Goal: Task Accomplishment & Management: Use online tool/utility

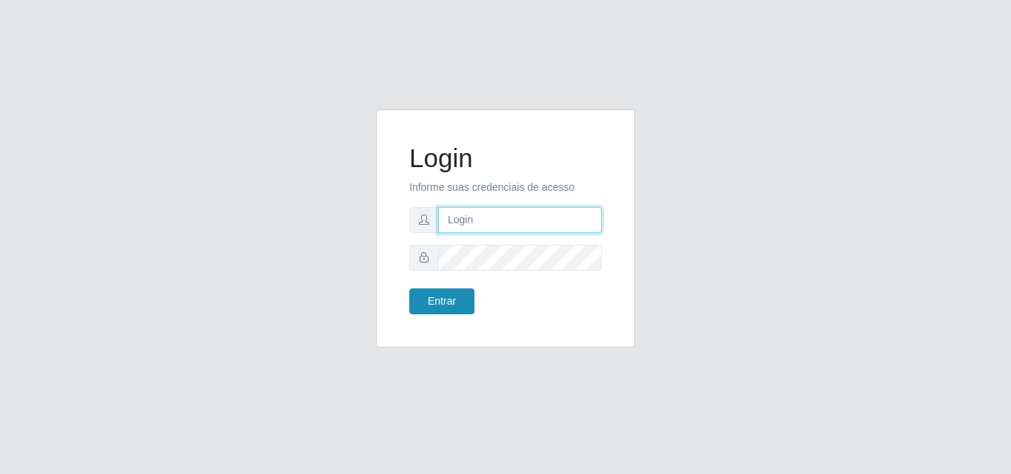
type input "analucia@cestao"
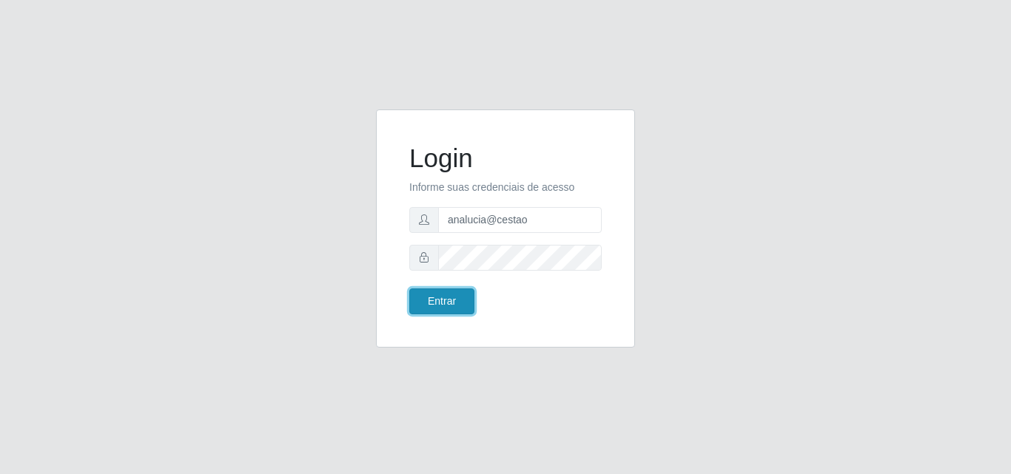
click at [452, 311] on button "Entrar" at bounding box center [441, 302] width 65 height 26
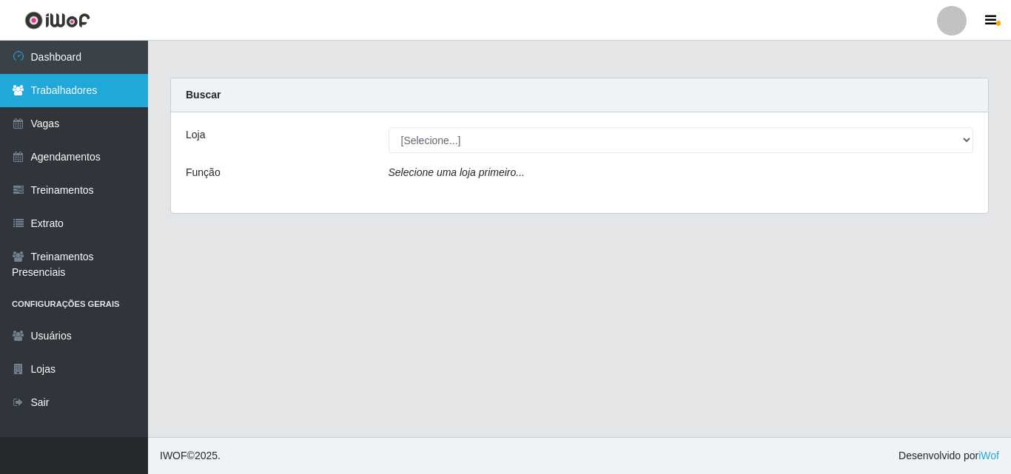
click at [90, 90] on link "Trabalhadores" at bounding box center [74, 90] width 148 height 33
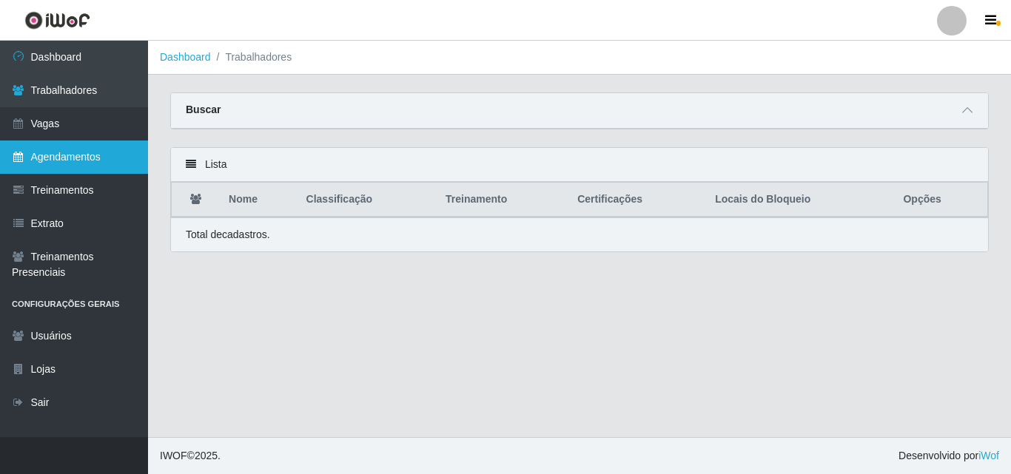
click at [47, 151] on link "Agendamentos" at bounding box center [74, 157] width 148 height 33
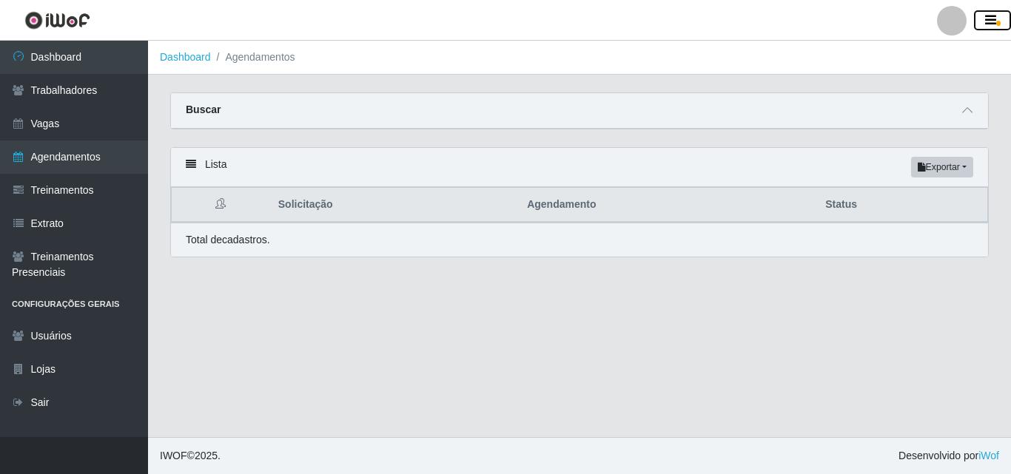
click at [993, 18] on icon "button" at bounding box center [990, 20] width 11 height 13
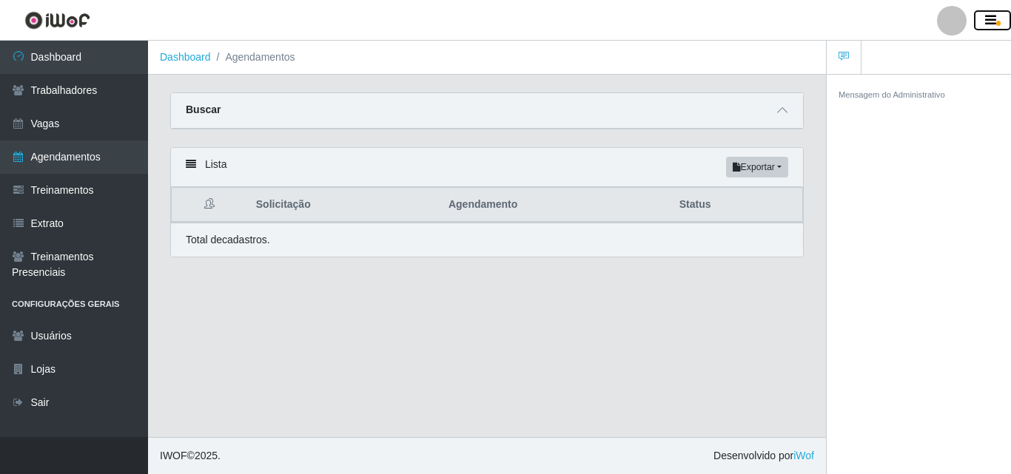
click at [993, 18] on icon "button" at bounding box center [990, 20] width 11 height 13
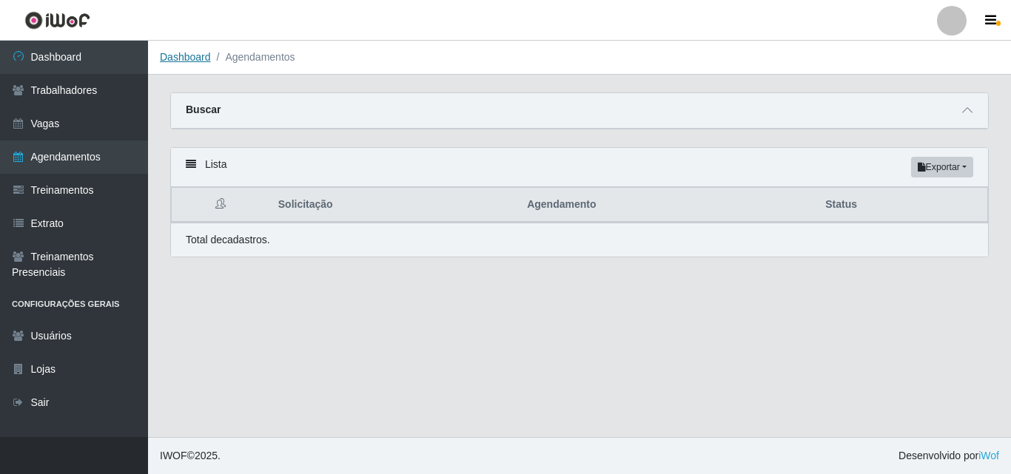
click at [195, 58] on link "Dashboard" at bounding box center [185, 57] width 51 height 12
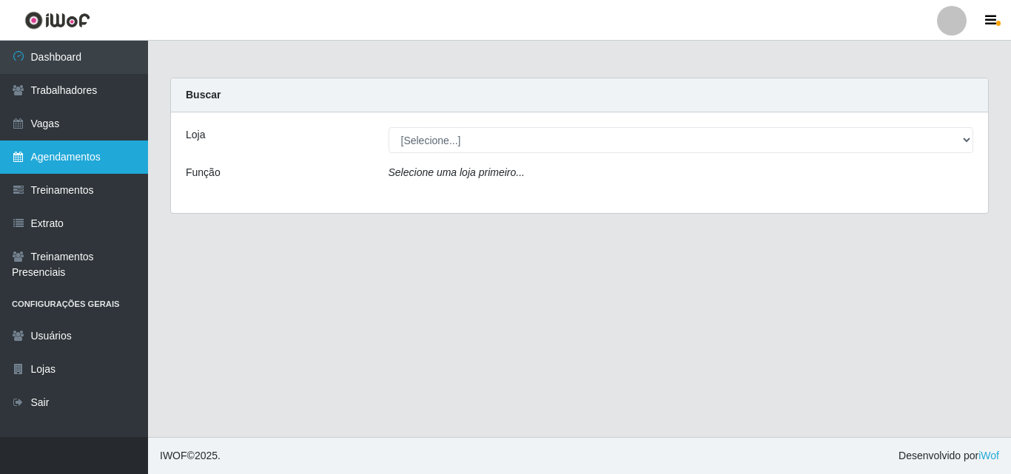
click at [50, 167] on link "Agendamentos" at bounding box center [74, 157] width 148 height 33
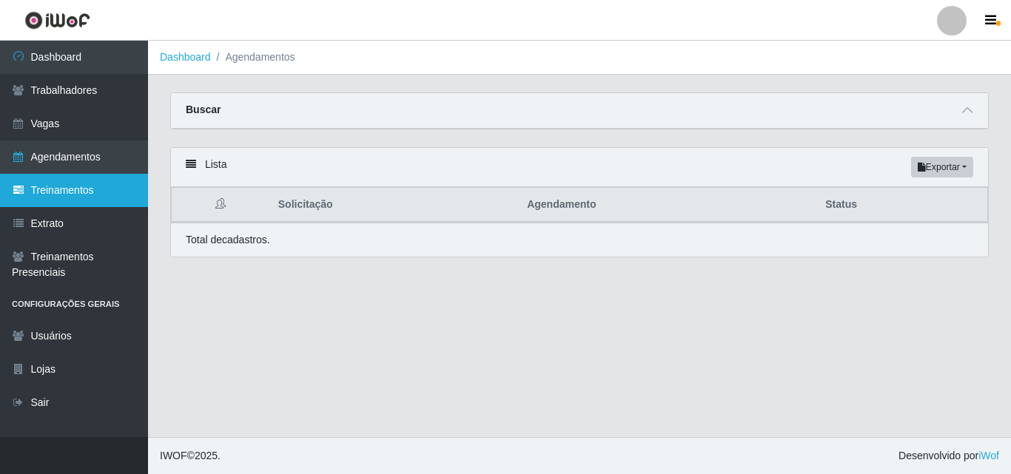
click at [67, 185] on link "Treinamentos" at bounding box center [74, 190] width 148 height 33
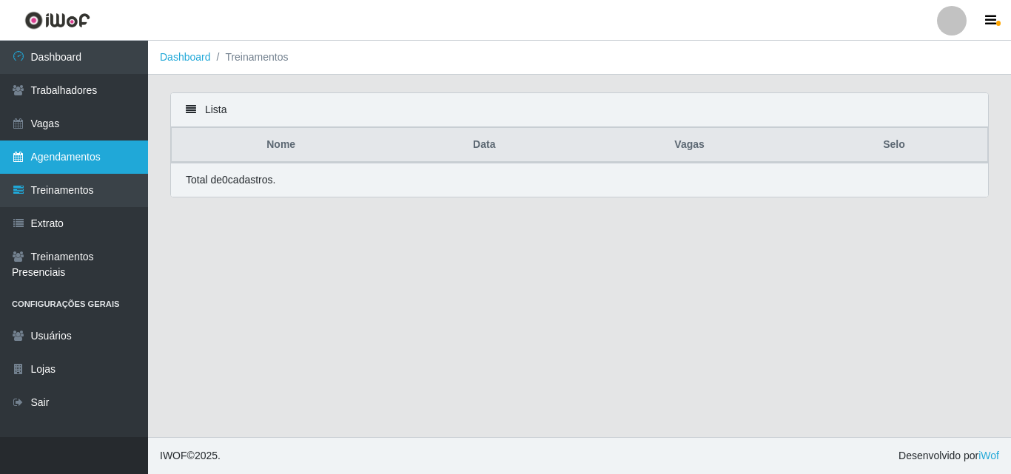
click at [78, 150] on link "Agendamentos" at bounding box center [74, 157] width 148 height 33
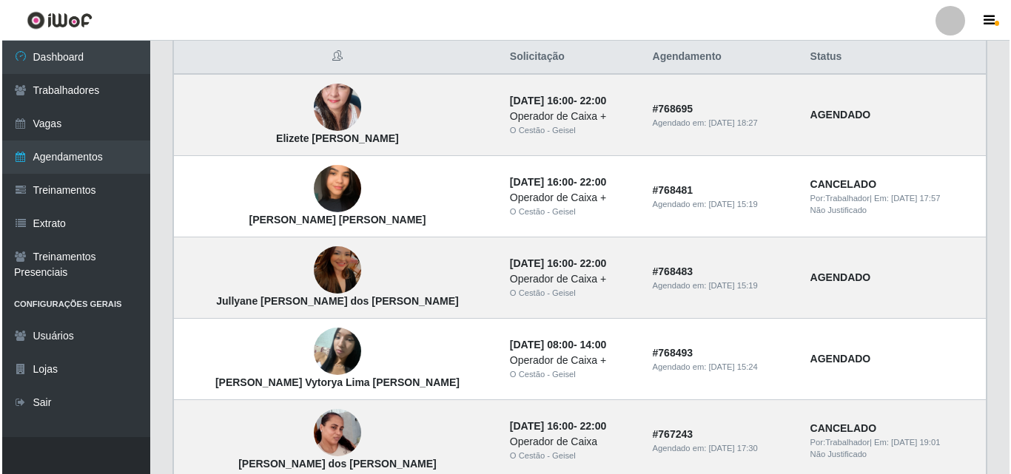
scroll to position [222, 0]
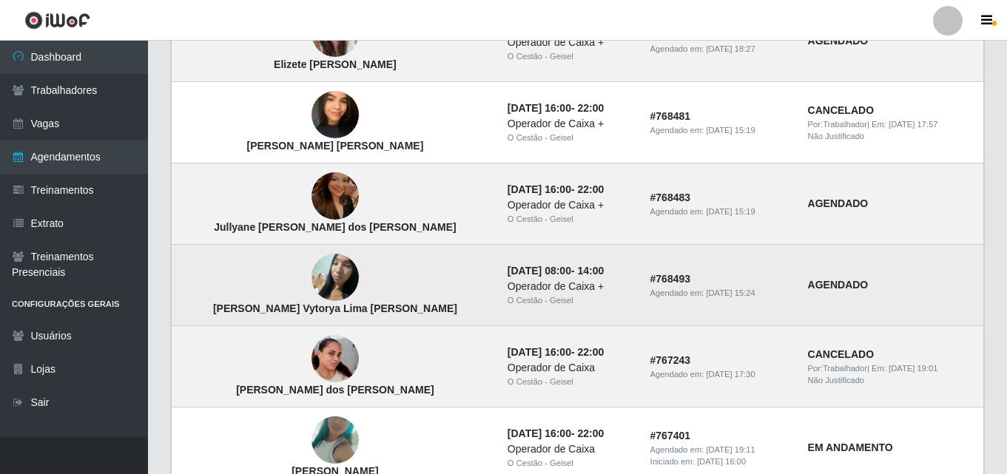
click at [746, 279] on td "# 768493 Agendado em: [DATE] 15:24" at bounding box center [721, 285] width 158 height 81
click at [312, 300] on img at bounding box center [335, 277] width 47 height 63
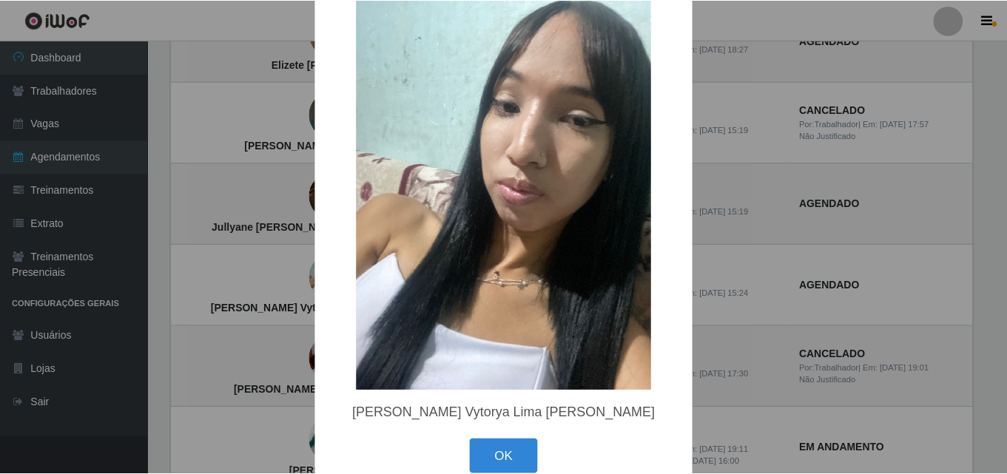
scroll to position [67, 0]
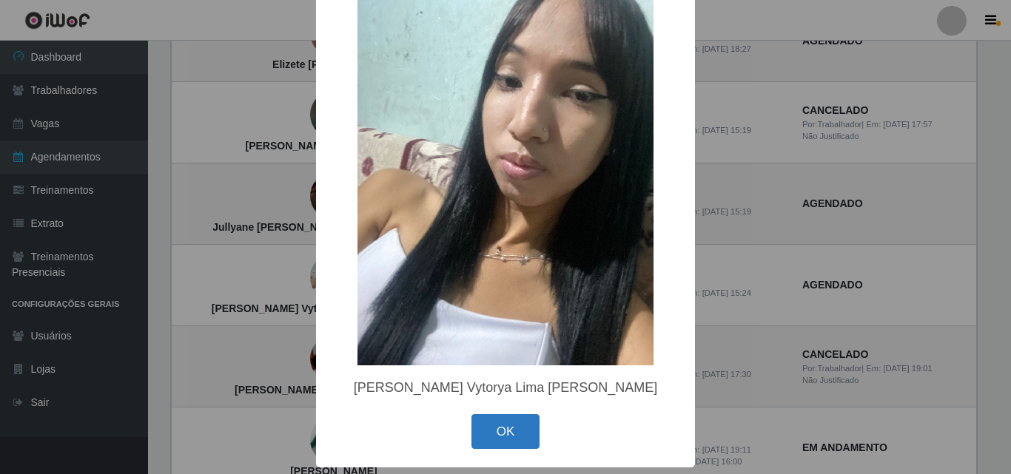
click at [513, 431] on button "OK" at bounding box center [505, 431] width 69 height 35
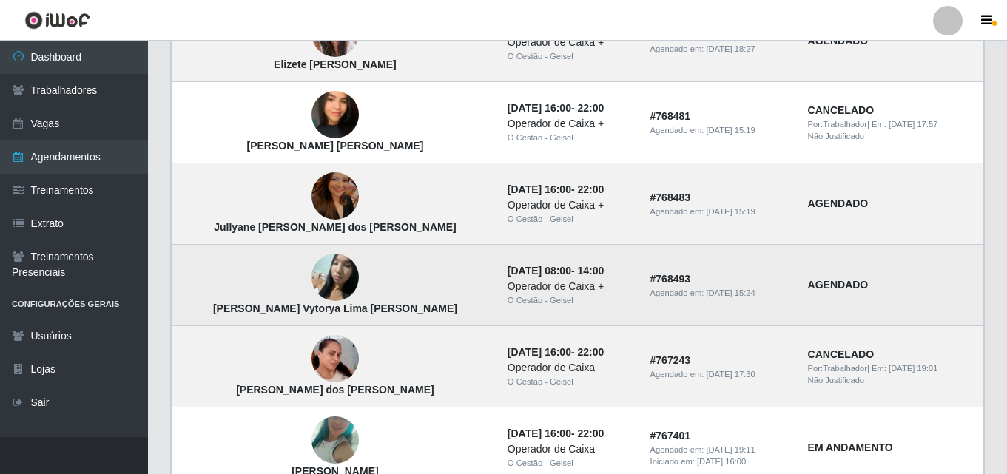
scroll to position [296, 0]
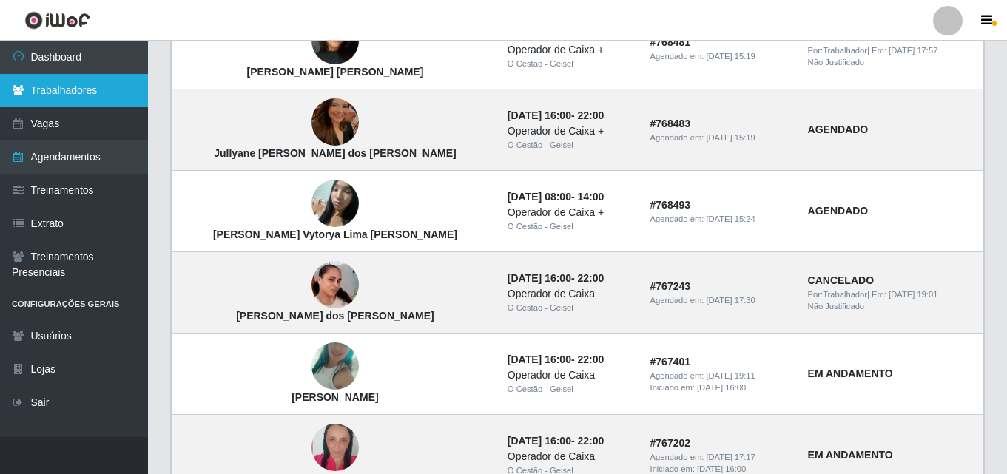
click at [112, 101] on link "Trabalhadores" at bounding box center [74, 90] width 148 height 33
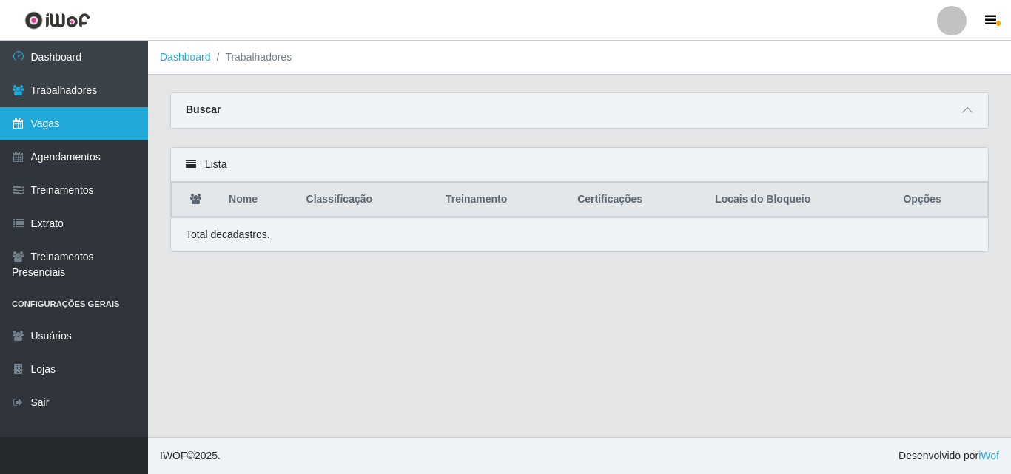
click at [74, 121] on link "Vagas" at bounding box center [74, 123] width 148 height 33
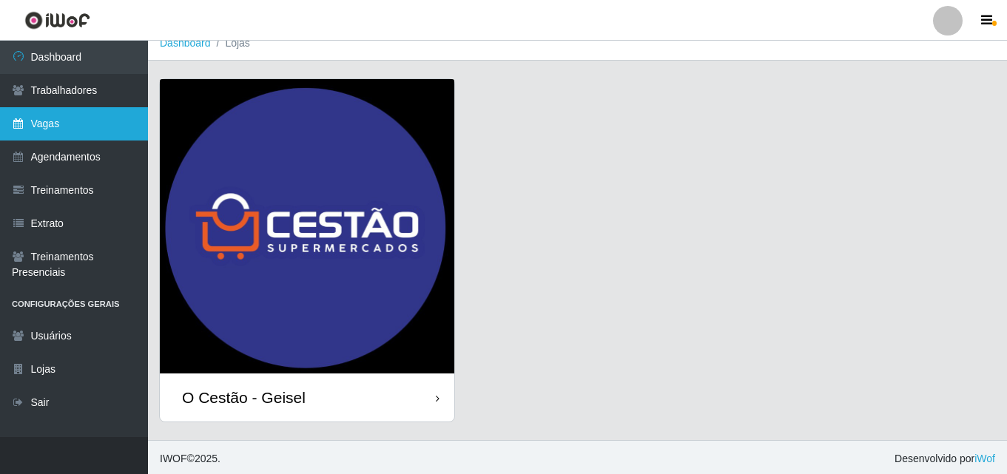
scroll to position [17, 0]
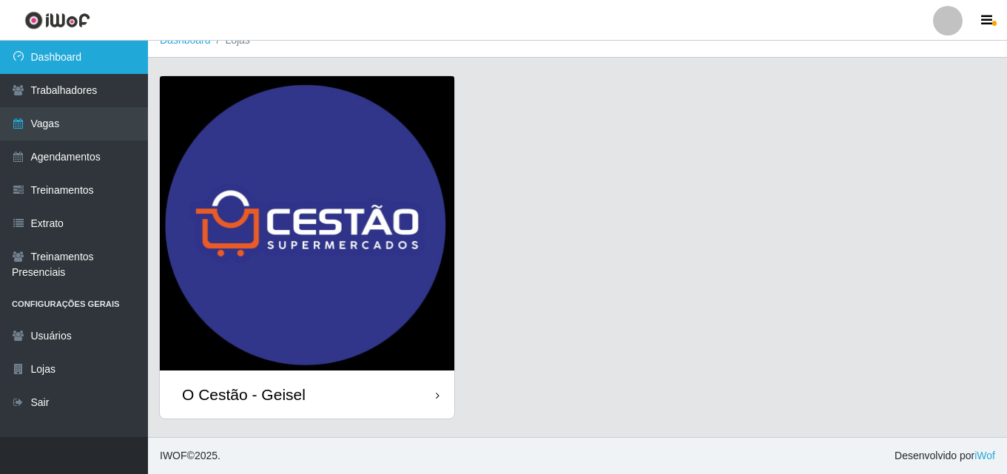
click at [128, 73] on link "Dashboard" at bounding box center [74, 57] width 148 height 33
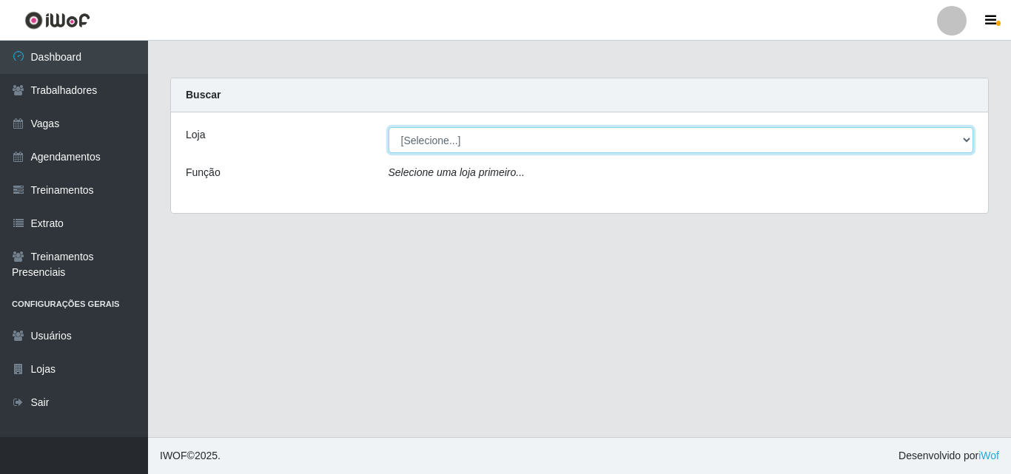
click at [950, 136] on select "[Selecione...] O Cestão - Geisel" at bounding box center [681, 140] width 585 height 26
select select "224"
click at [389, 127] on select "[Selecione...] O Cestão - Geisel" at bounding box center [681, 140] width 585 height 26
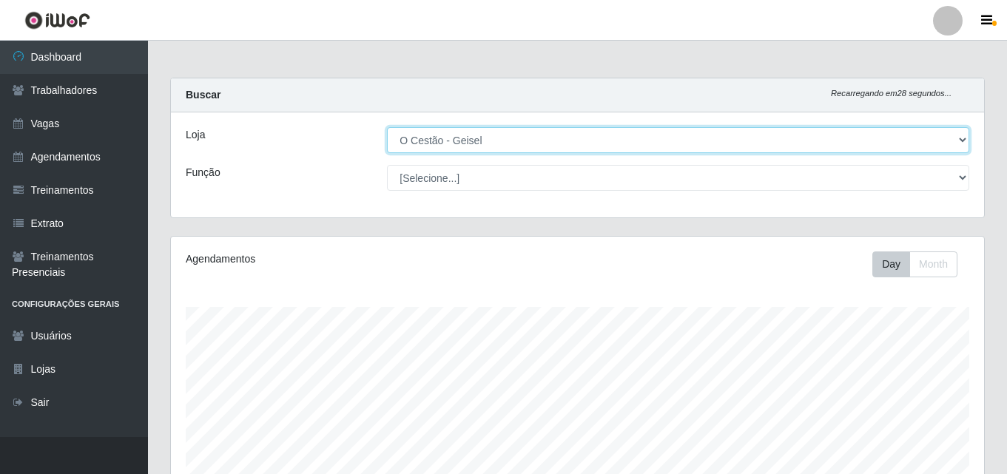
scroll to position [307, 813]
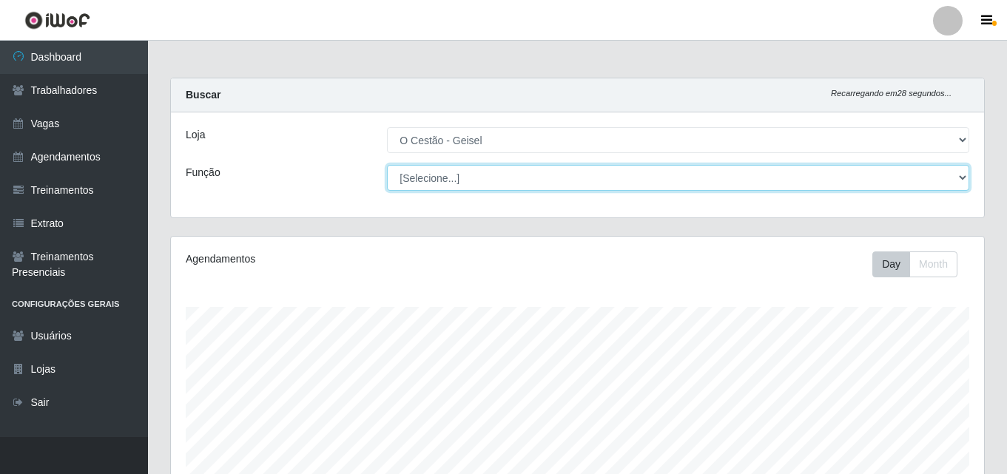
click at [755, 179] on select "[Selecione...] ASG ASG + ASG ++ Auxiliar de Estoque Auxiliar de Estoque + Auxil…" at bounding box center [678, 178] width 582 height 26
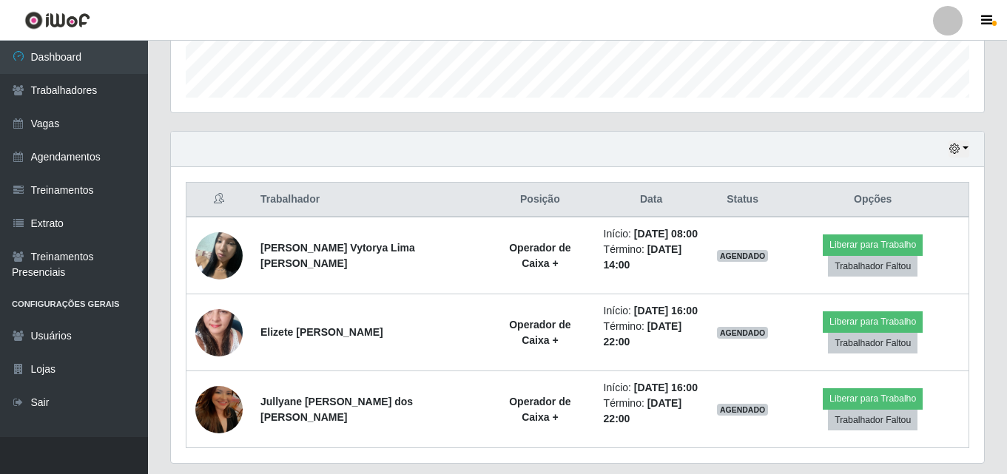
scroll to position [443, 0]
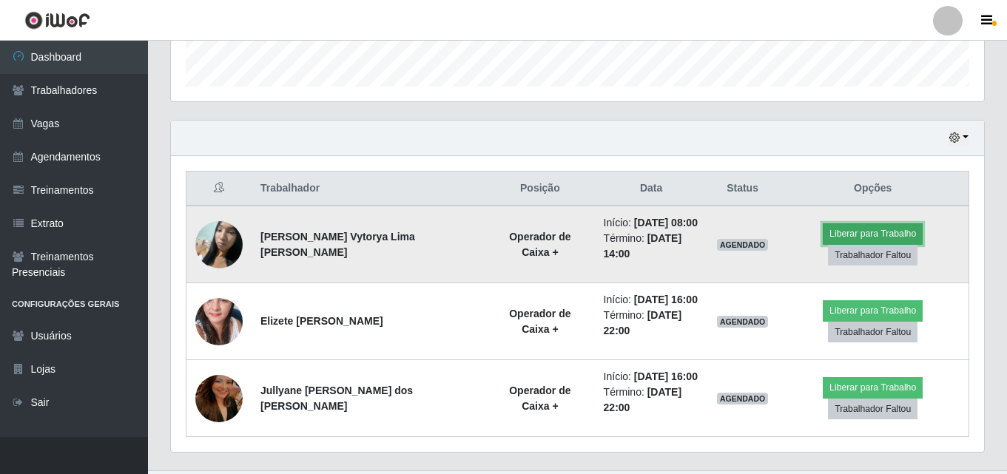
click at [823, 238] on button "Liberar para Trabalho" at bounding box center [873, 234] width 100 height 21
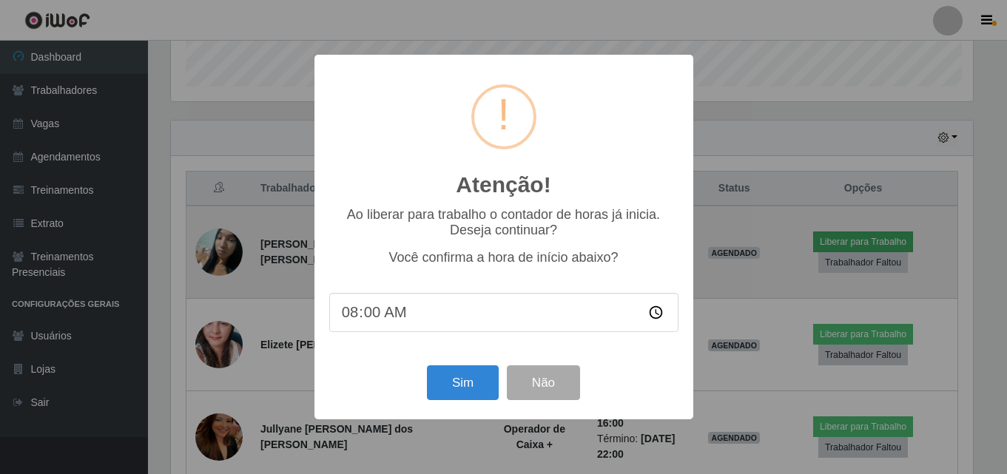
scroll to position [307, 806]
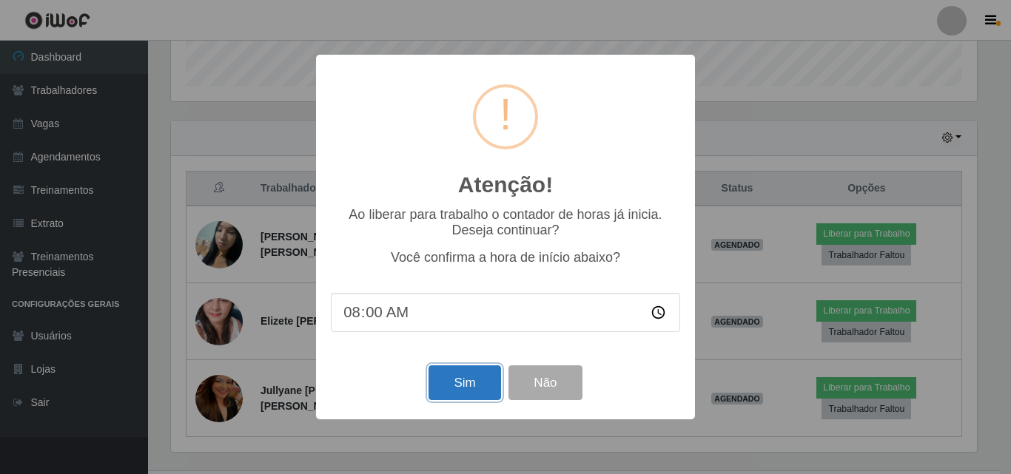
click at [466, 394] on button "Sim" at bounding box center [465, 383] width 72 height 35
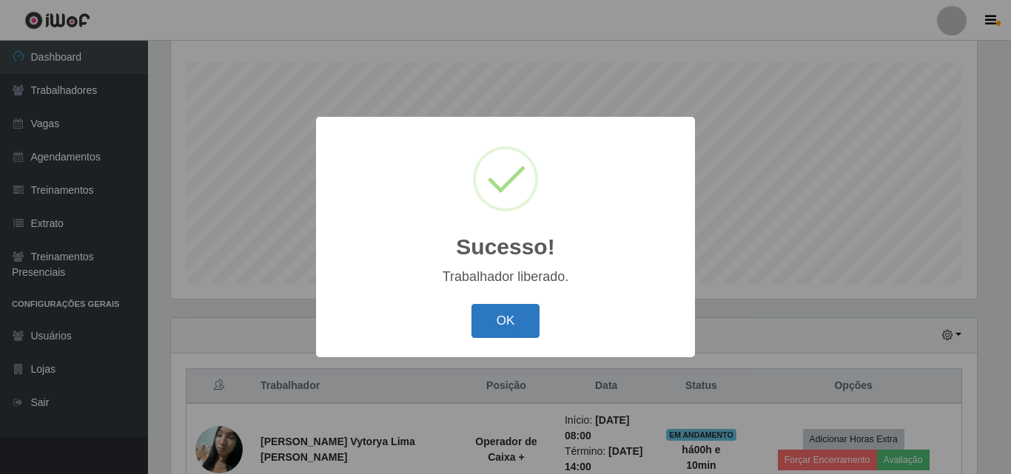
click at [517, 328] on button "OK" at bounding box center [505, 321] width 69 height 35
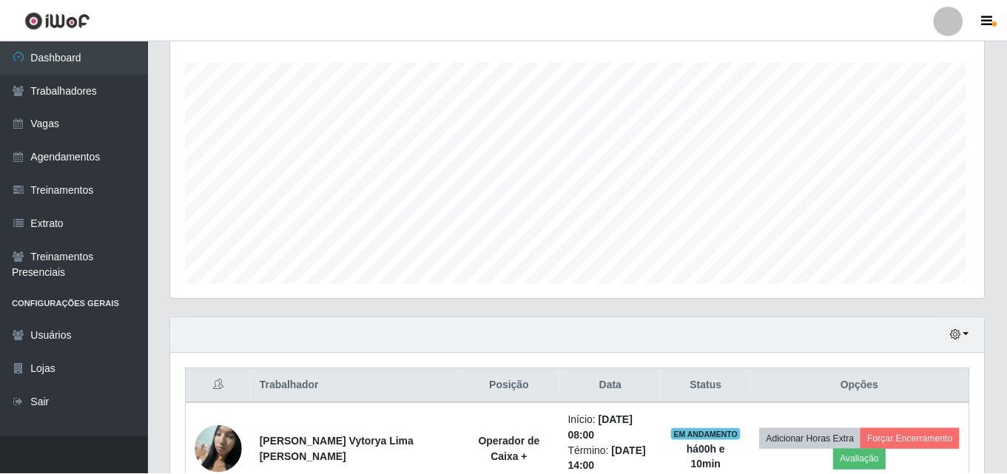
scroll to position [307, 813]
